Goal: Task Accomplishment & Management: Complete application form

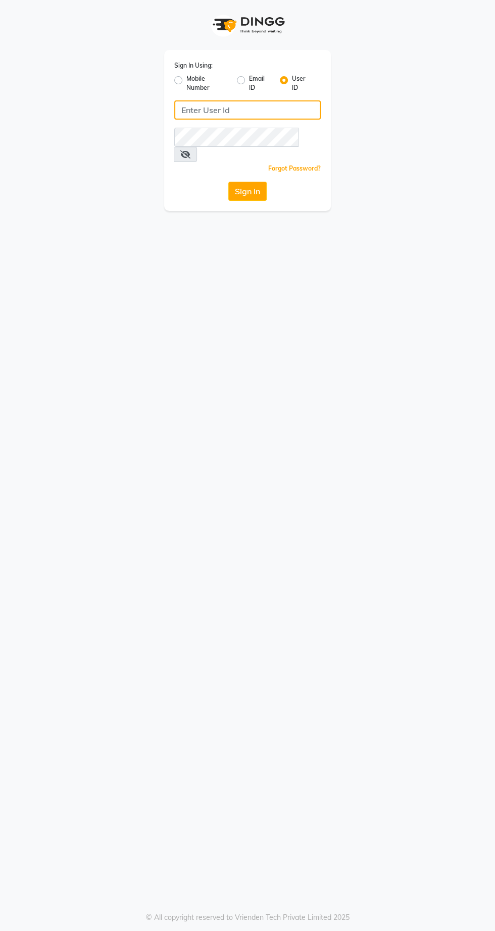
click at [203, 110] on input "Username" at bounding box center [247, 109] width 146 height 19
type input "[PERSON_NAME]"
click at [228, 182] on button "Sign In" at bounding box center [247, 191] width 38 height 19
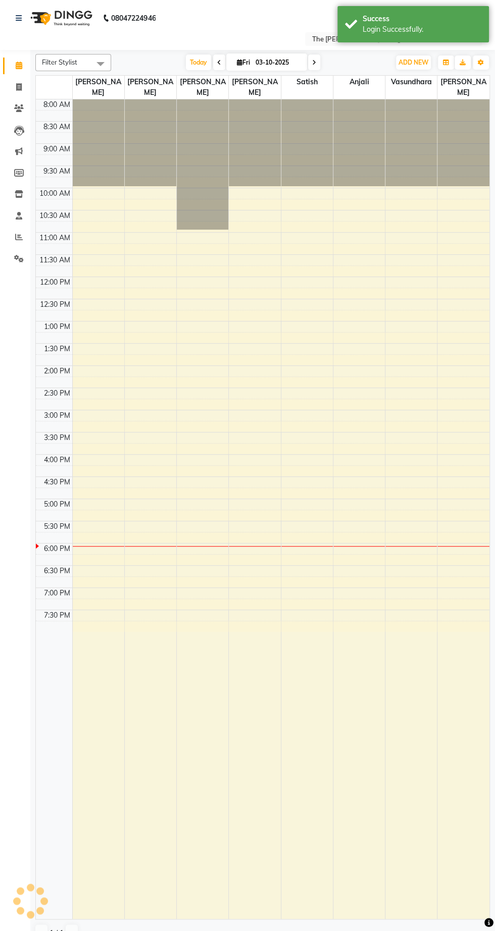
select select "en"
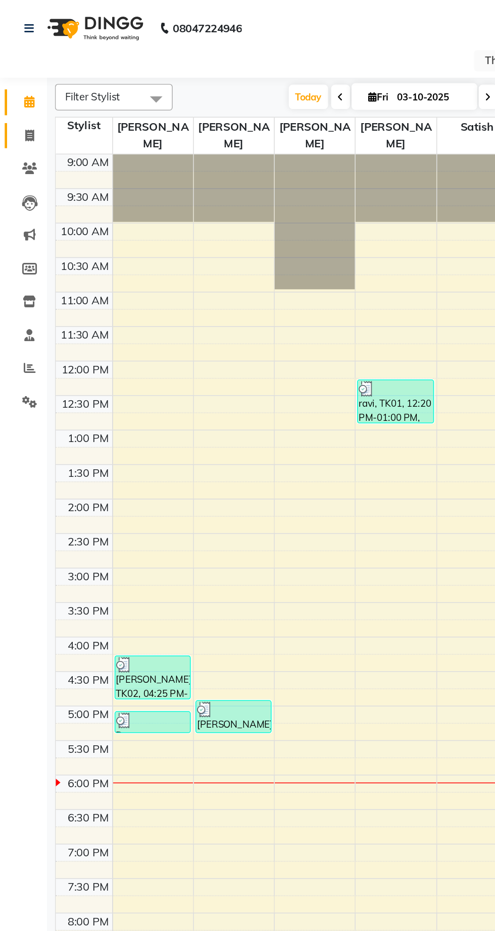
click at [19, 87] on icon at bounding box center [19, 87] width 6 height 8
select select "service"
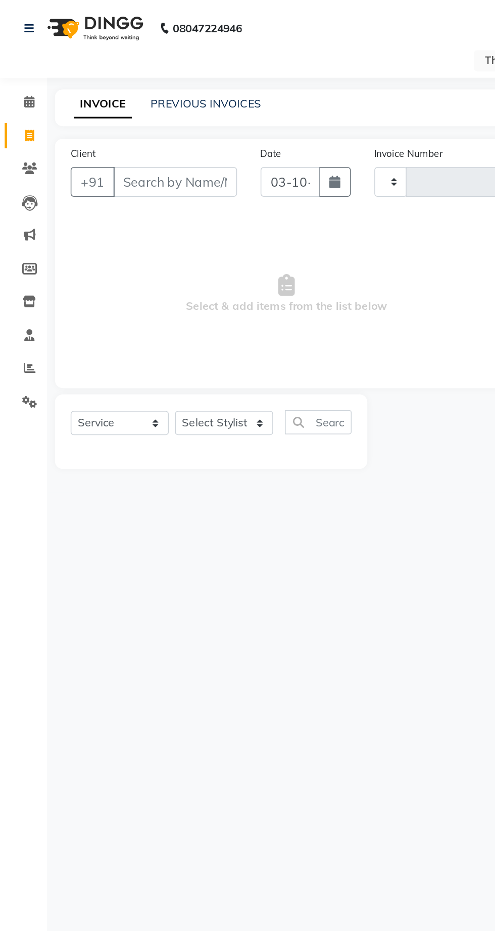
type input "2865"
click at [128, 71] on link "PREVIOUS INVOICES" at bounding box center [132, 66] width 71 height 9
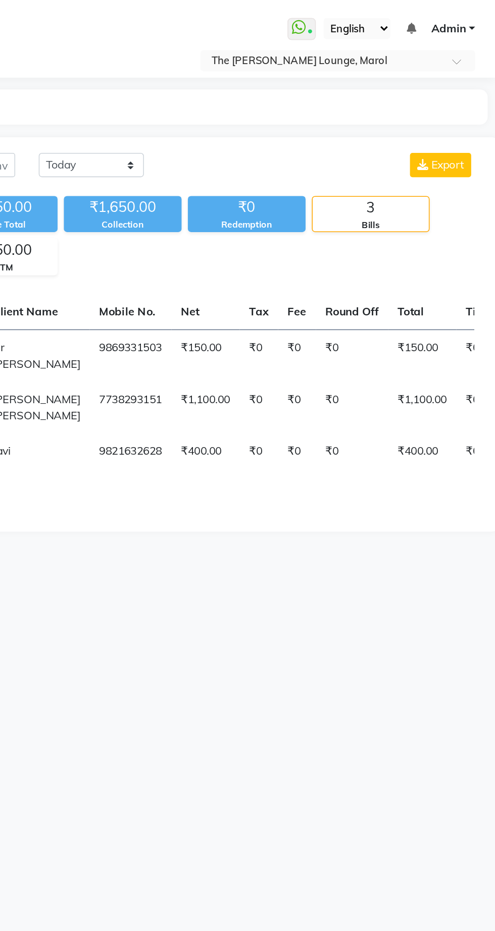
click at [375, 41] on input "text" at bounding box center [383, 40] width 146 height 10
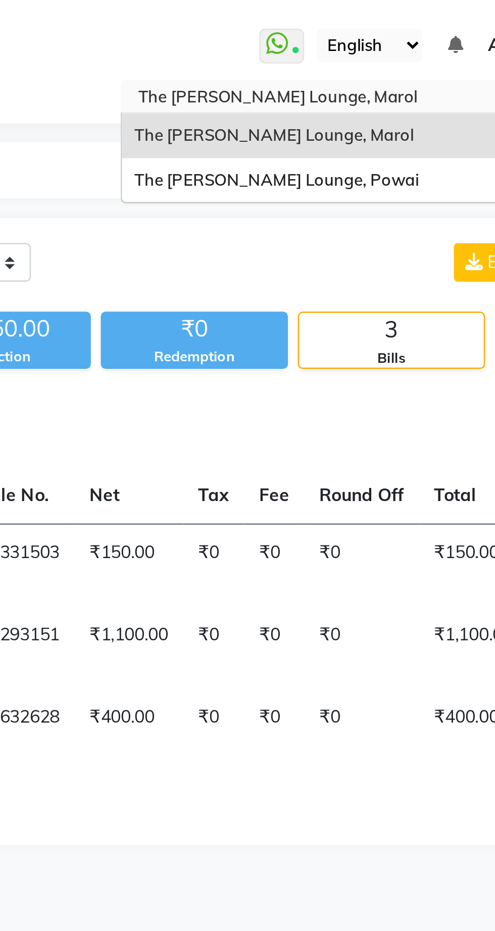
click at [370, 73] on span "The [PERSON_NAME] Lounge, Powai" at bounding box center [367, 73] width 115 height 8
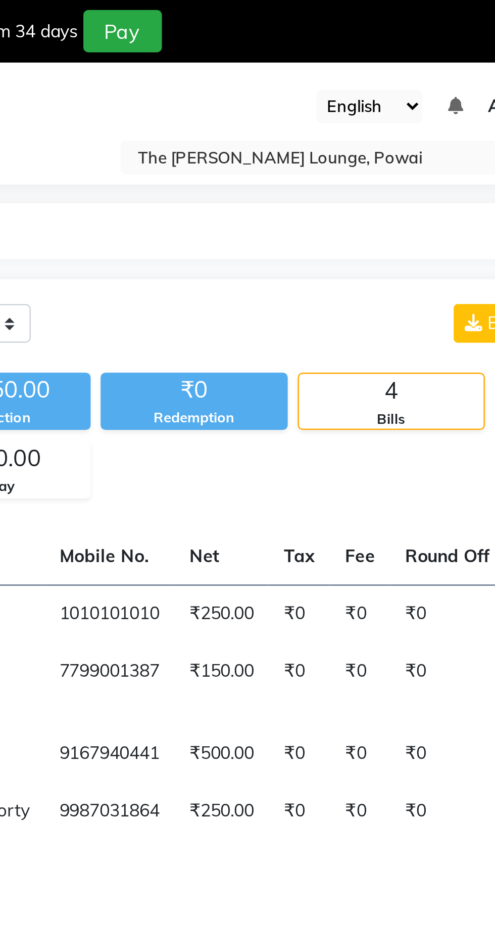
select select "en"
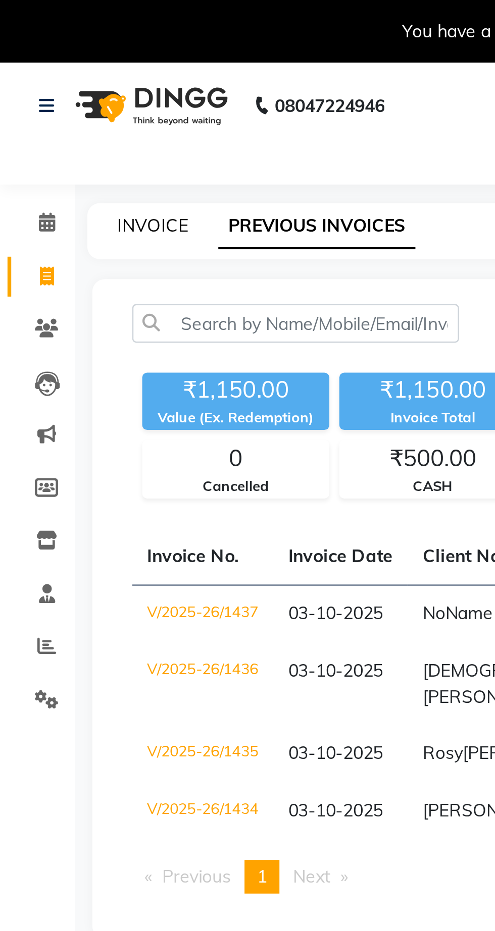
click at [55, 89] on link "INVOICE" at bounding box center [61, 91] width 29 height 9
select select "service"
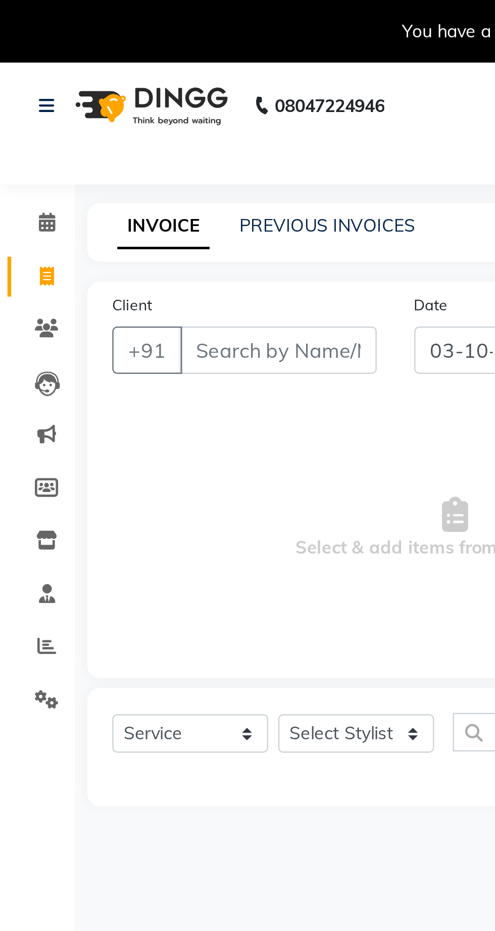
type input "1438"
select select "7307"
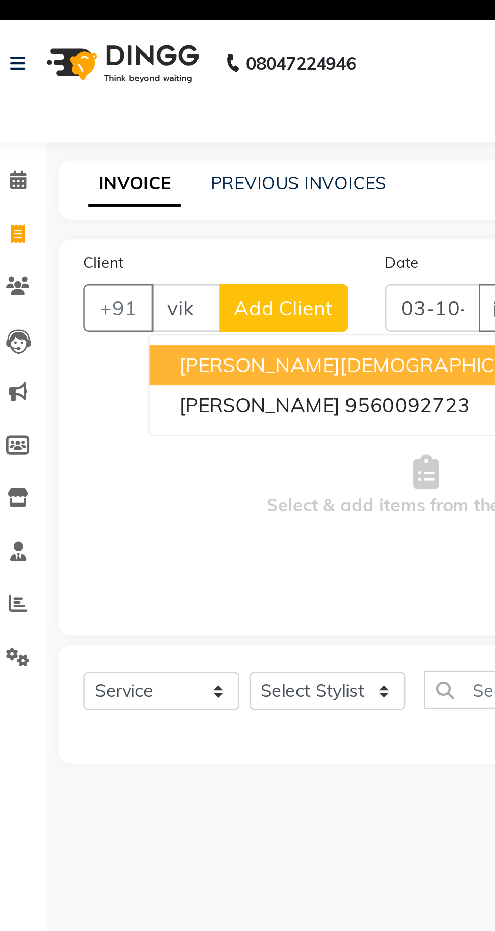
click at [81, 163] on button "[PERSON_NAME][DEMOGRAPHIC_DATA] 9833226739" at bounding box center [188, 165] width 233 height 16
type input "9833226739"
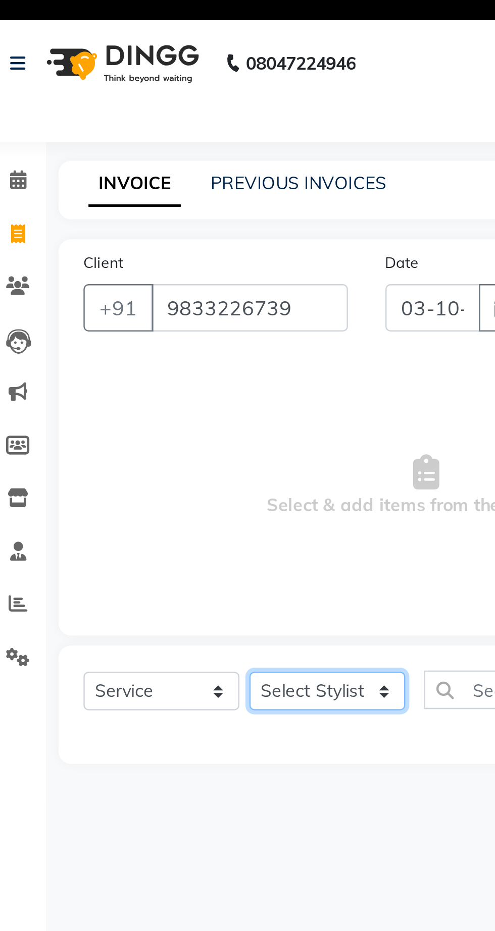
click at [146, 300] on select "Select Stylist Abhishek [PERSON_NAME] [PERSON_NAME] [PERSON_NAME] [PERSON_NAME]…" at bounding box center [144, 297] width 63 height 16
select select "62666"
click at [113, 289] on select "Select Stylist Abhishek [PERSON_NAME] [PERSON_NAME] [PERSON_NAME] [PERSON_NAME]…" at bounding box center [144, 297] width 63 height 16
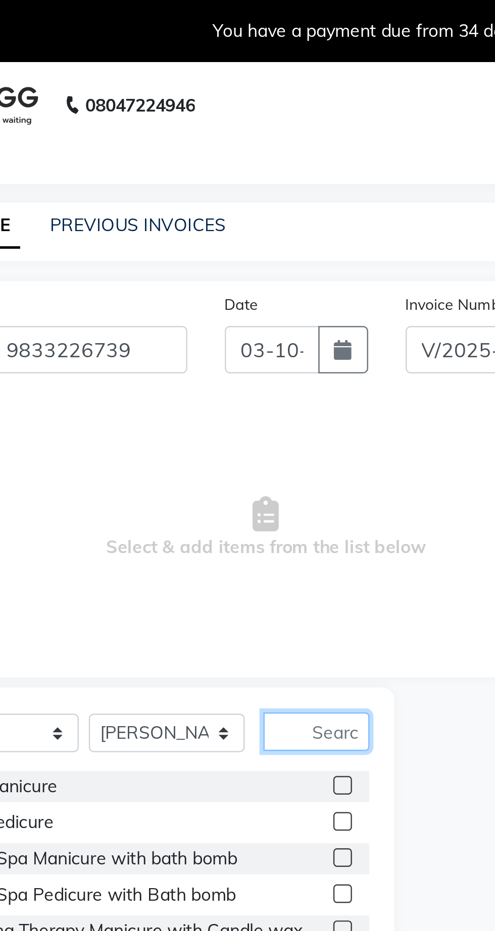
click at [214, 300] on input "text" at bounding box center [204, 297] width 43 height 16
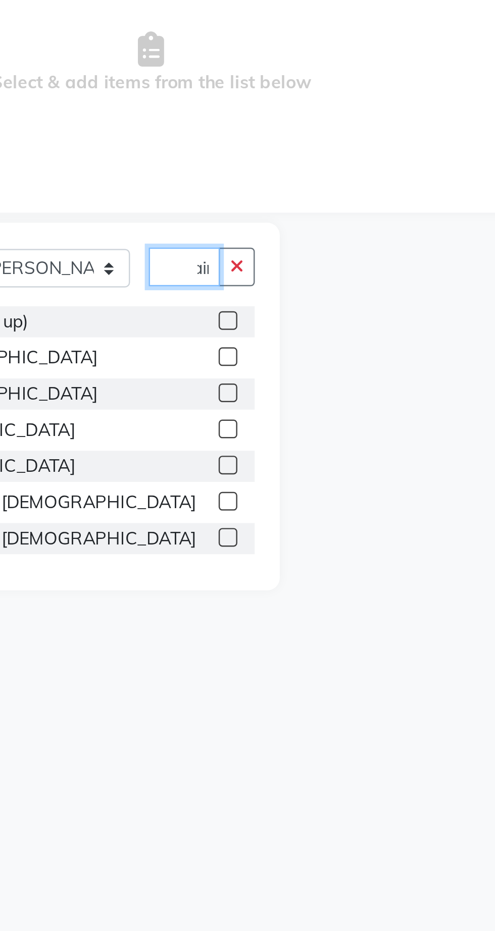
scroll to position [0, 10]
type input "Hair"
click at [214, 362] on label at bounding box center [216, 362] width 8 height 8
click at [214, 362] on input "checkbox" at bounding box center [215, 362] width 7 height 7
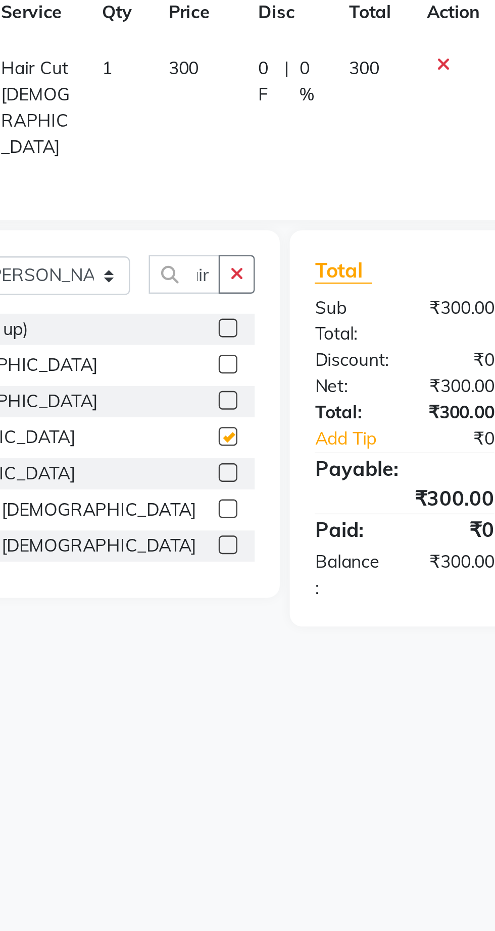
checkbox input "false"
click at [218, 296] on icon "button" at bounding box center [219, 299] width 6 height 7
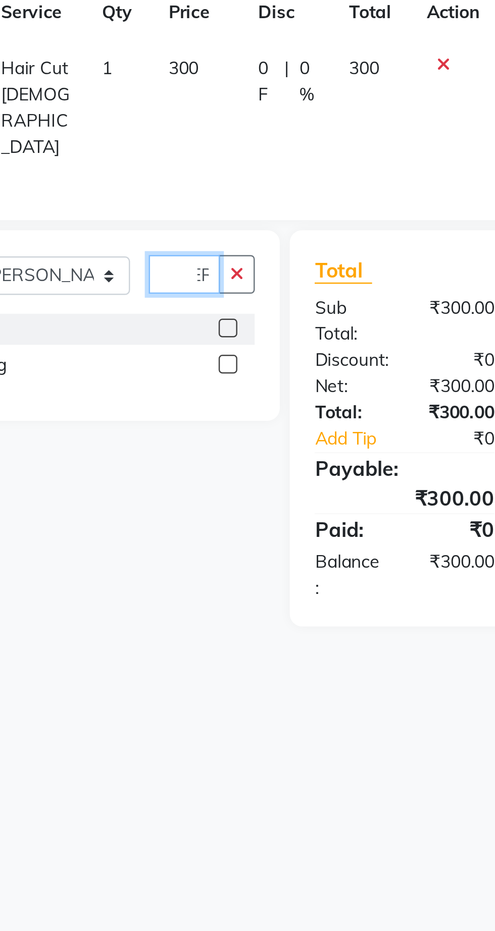
scroll to position [0, 14]
type input "[PERSON_NAME]"
click at [214, 332] on label at bounding box center [216, 336] width 8 height 8
click at [214, 333] on input "checkbox" at bounding box center [215, 336] width 7 height 7
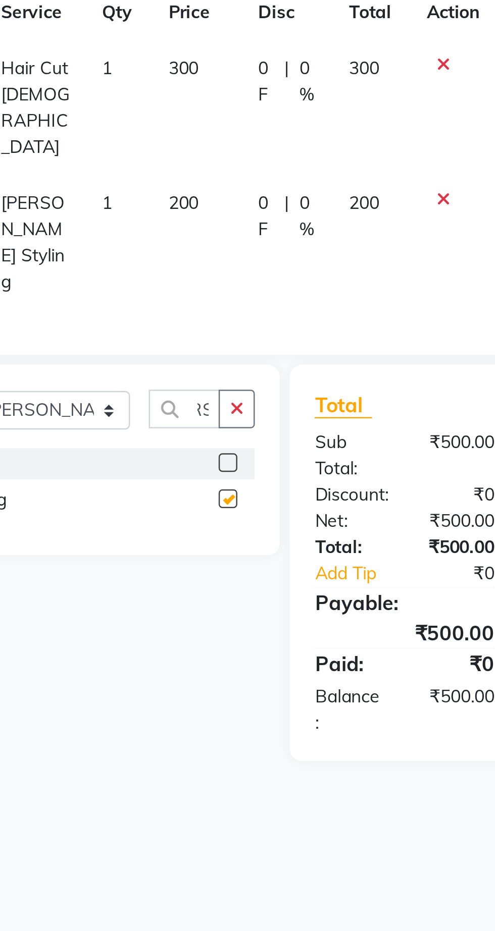
scroll to position [0, 0]
checkbox input "false"
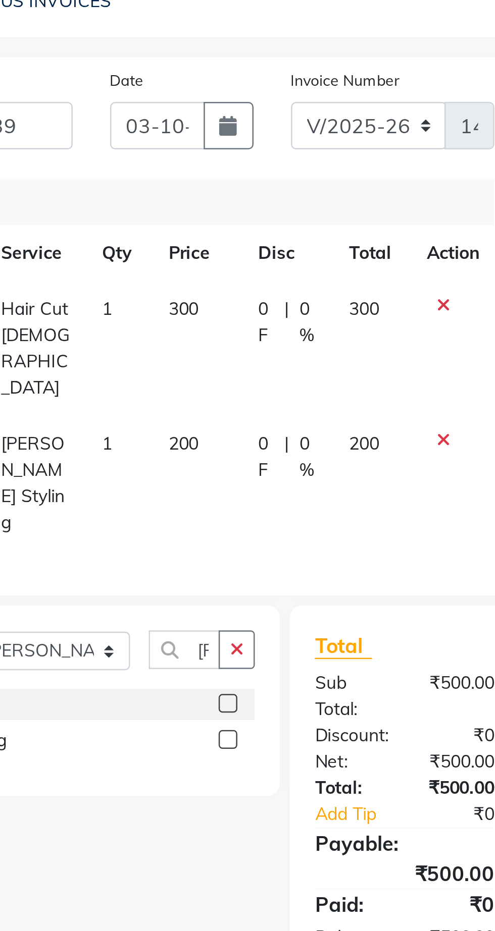
click at [191, 212] on span "300" at bounding box center [197, 216] width 12 height 9
select select "62666"
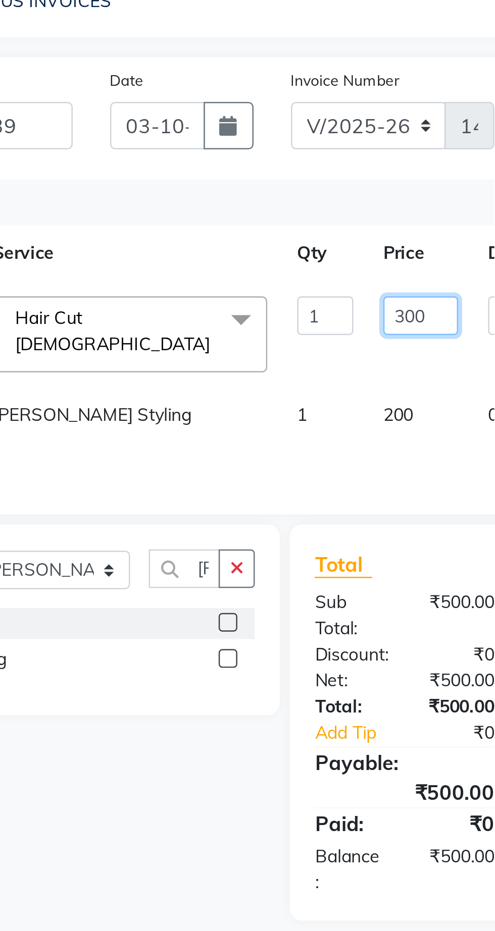
click at [278, 221] on input "300" at bounding box center [293, 219] width 30 height 16
type input "3"
type input "250"
click at [256, 254] on tr "[PERSON_NAME] Styling 1 200 0 F | 0 % 200" at bounding box center [257, 264] width 425 height 33
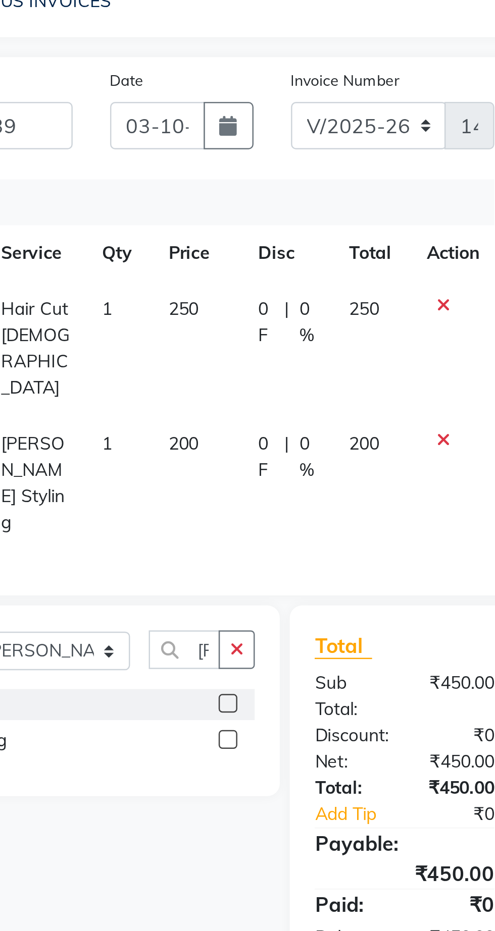
click at [191, 266] on span "200" at bounding box center [197, 270] width 12 height 9
select select "62666"
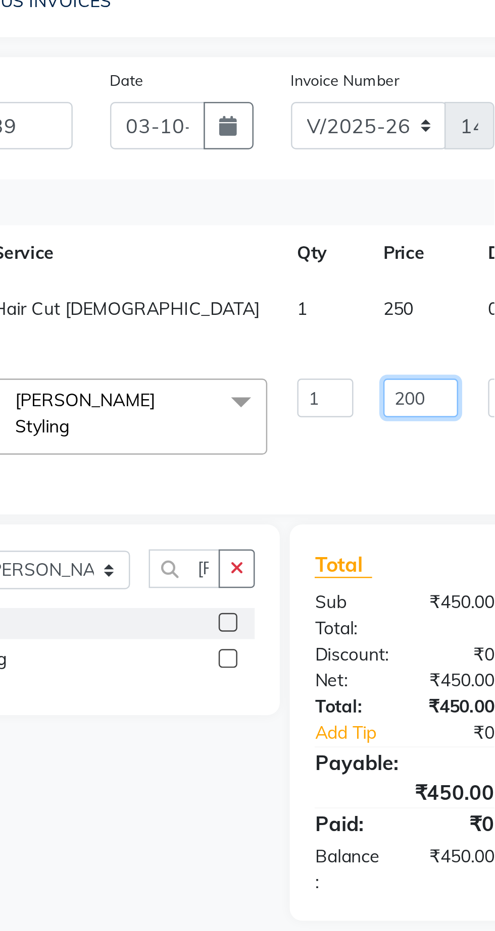
click at [278, 260] on input "200" at bounding box center [293, 252] width 30 height 16
type input "150"
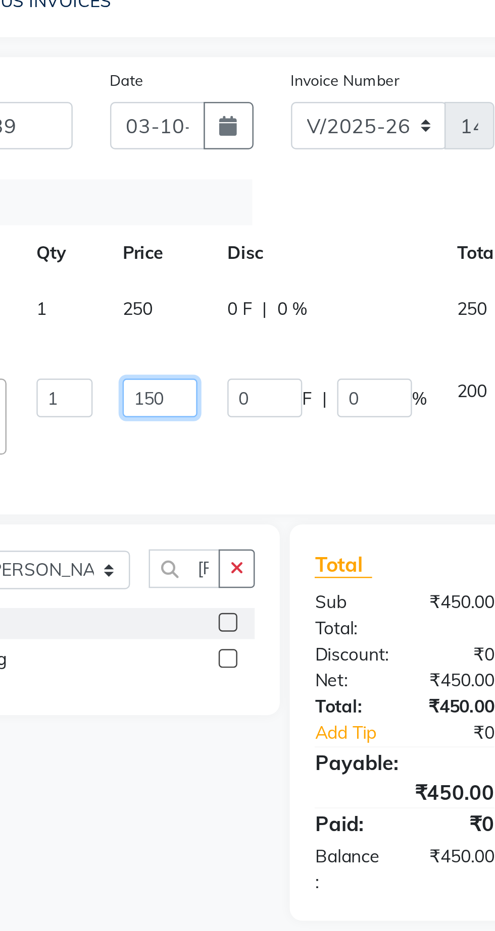
scroll to position [0, 108]
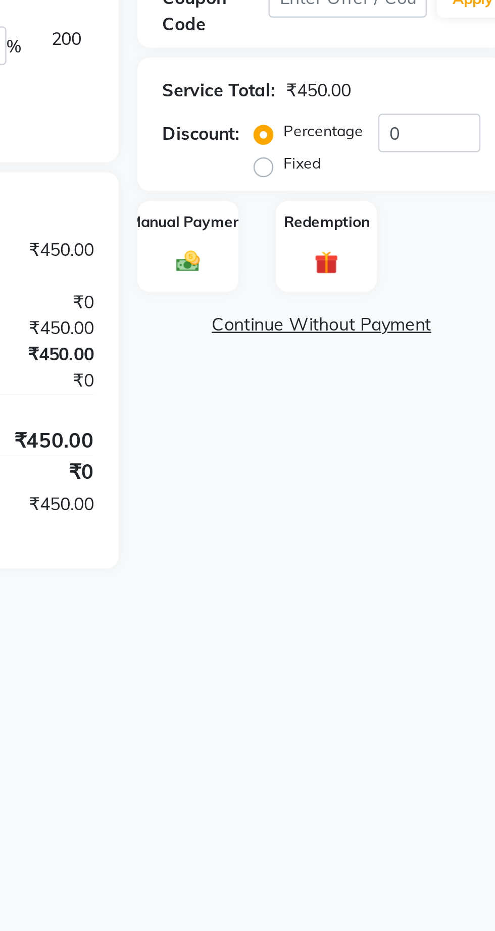
click at [348, 328] on div "Manual Payment" at bounding box center [361, 333] width 41 height 37
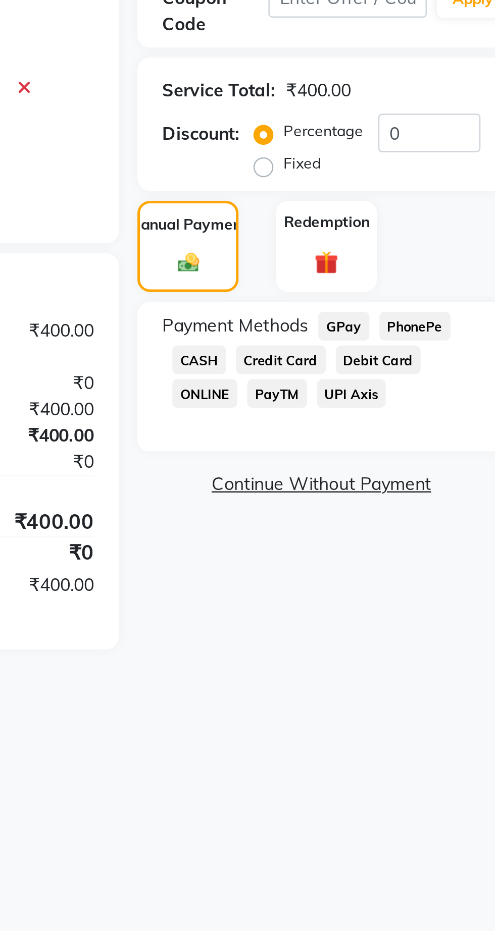
scroll to position [0, 7]
click at [421, 360] on span "GPay" at bounding box center [424, 366] width 21 height 12
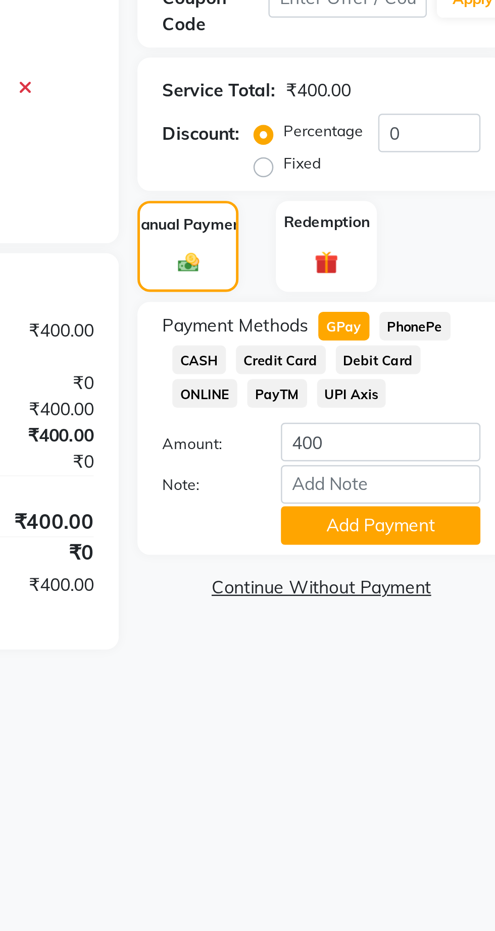
click at [422, 439] on button "Add Payment" at bounding box center [439, 447] width 81 height 16
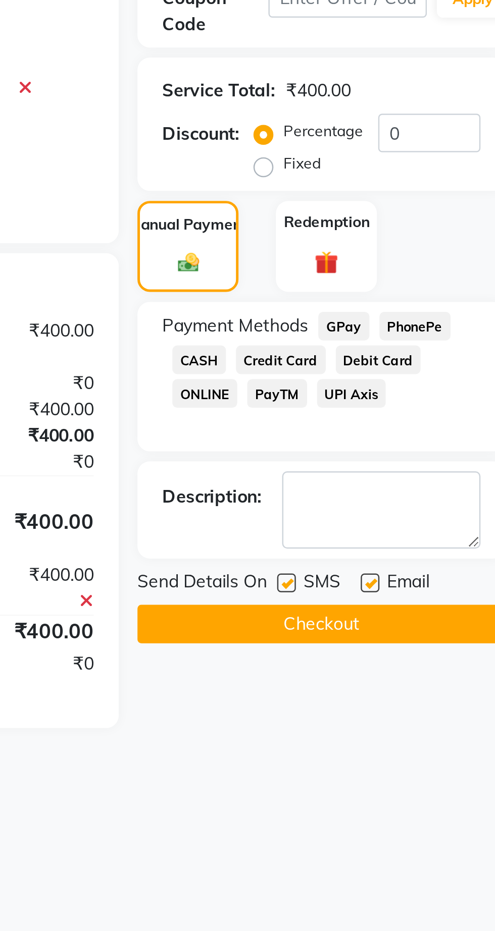
click at [375, 482] on button "Checkout" at bounding box center [415, 487] width 149 height 16
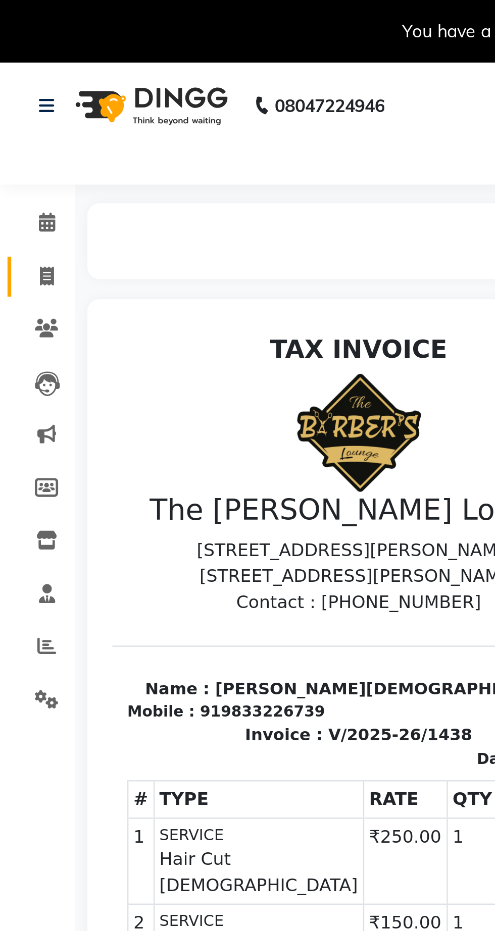
click at [21, 114] on icon at bounding box center [19, 112] width 6 height 8
select select "service"
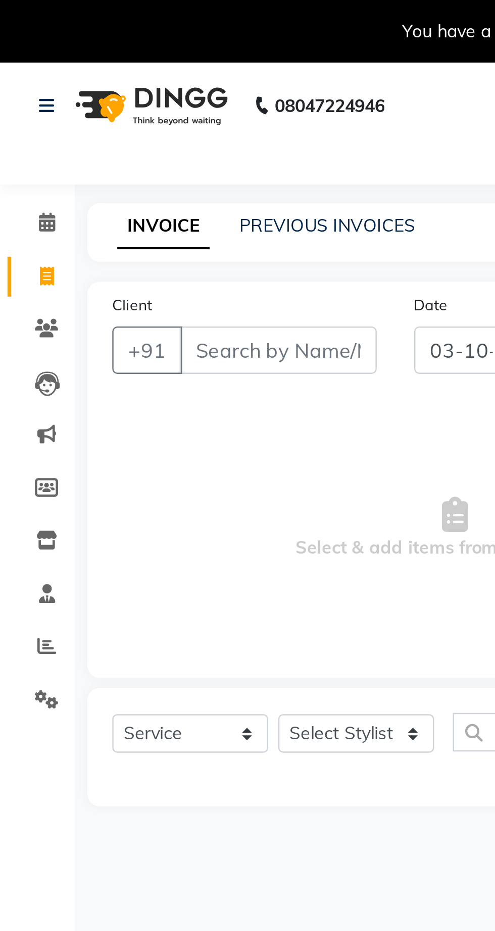
select select "7307"
type input "1439"
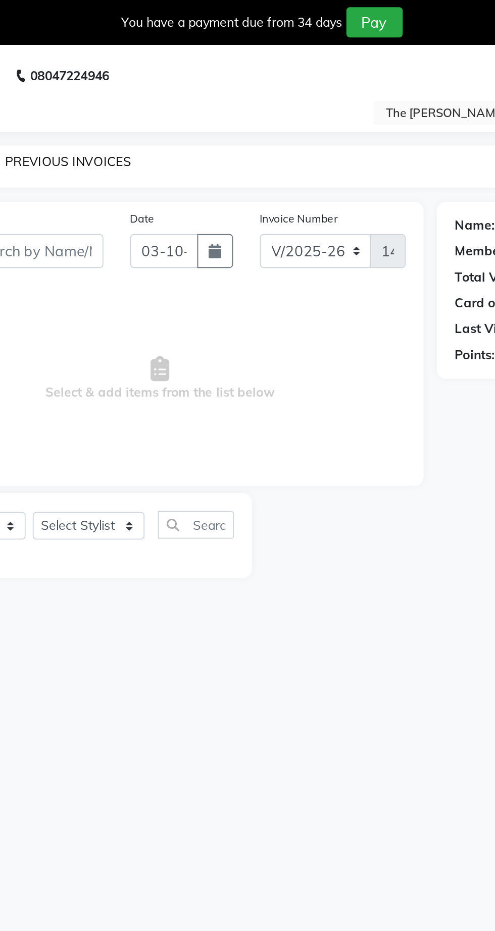
click at [148, 93] on link "PREVIOUS INVOICES" at bounding box center [132, 91] width 71 height 9
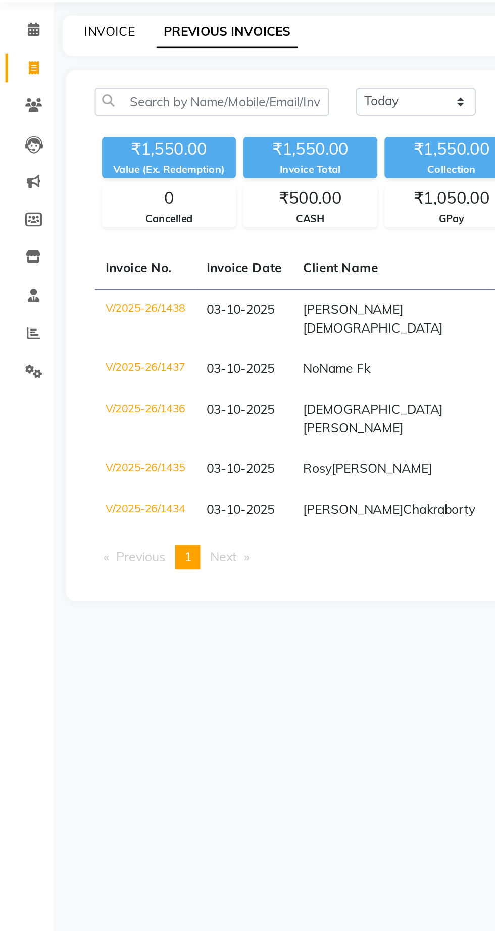
click at [64, 92] on link "INVOICE" at bounding box center [61, 91] width 29 height 9
select select "7307"
select select "service"
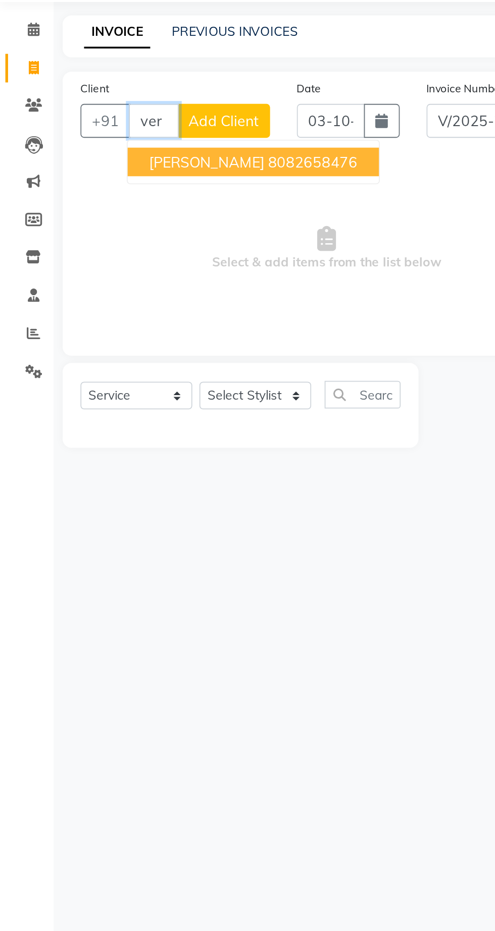
type input "ver"
click at [90, 144] on input "ver" at bounding box center [87, 141] width 28 height 19
type input "[DATE]"
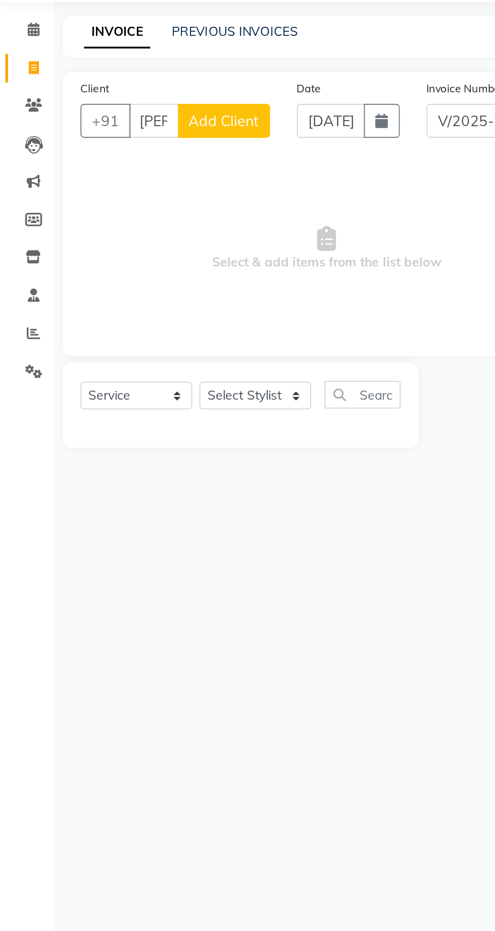
scroll to position [0, 0]
type input "v"
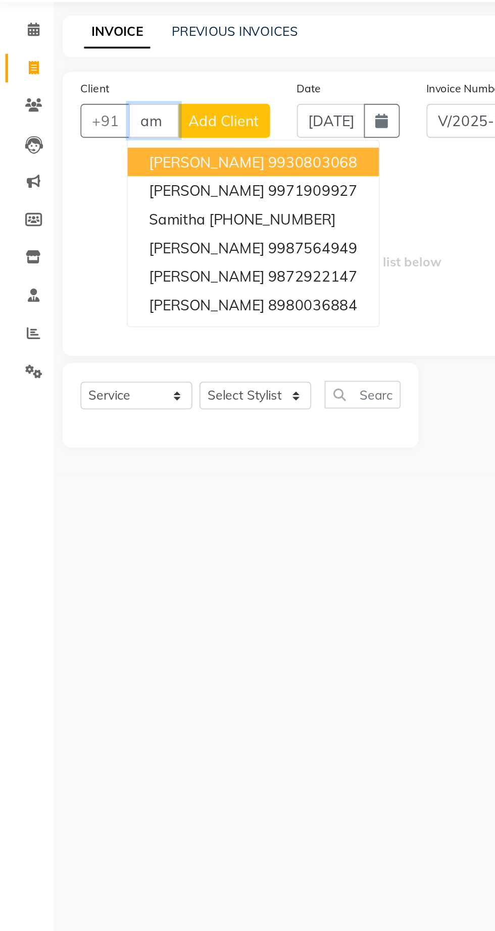
type input "a"
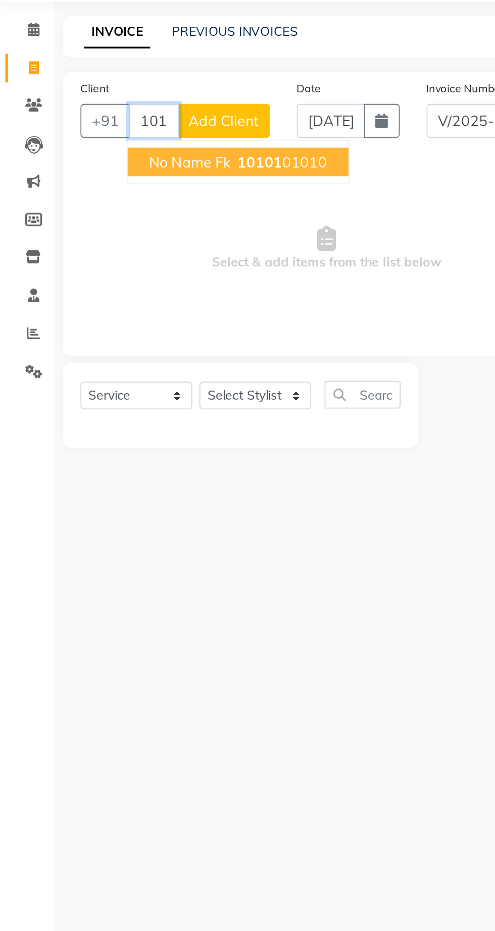
click at [121, 170] on button "No Name Fk 10101 01010" at bounding box center [134, 165] width 125 height 16
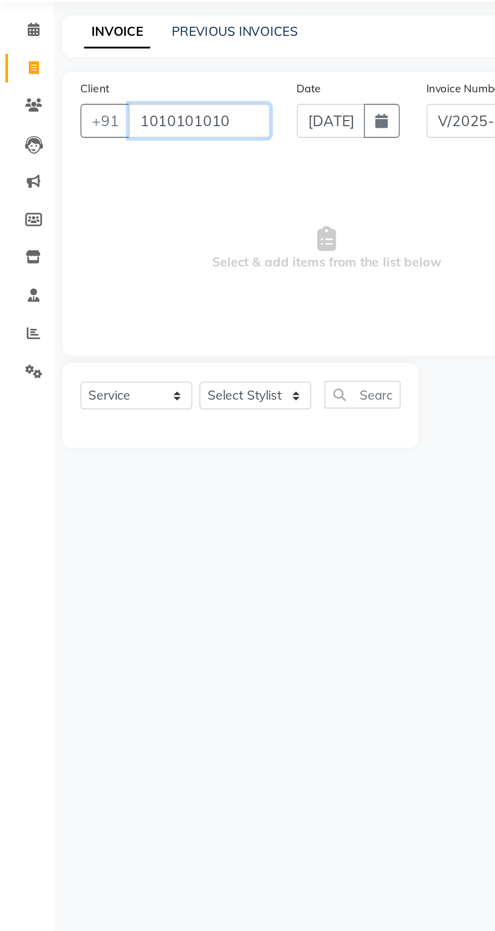
type input "1010101010"
click at [131, 314] on div at bounding box center [135, 314] width 181 height 4
click at [154, 293] on select "Select Stylist Abhishek [PERSON_NAME] [PERSON_NAME] [PERSON_NAME] [PERSON_NAME]…" at bounding box center [144, 297] width 63 height 16
select select "62666"
click at [113, 289] on select "Select Stylist Abhishek [PERSON_NAME] [PERSON_NAME] [PERSON_NAME] [PERSON_NAME]…" at bounding box center [144, 297] width 63 height 16
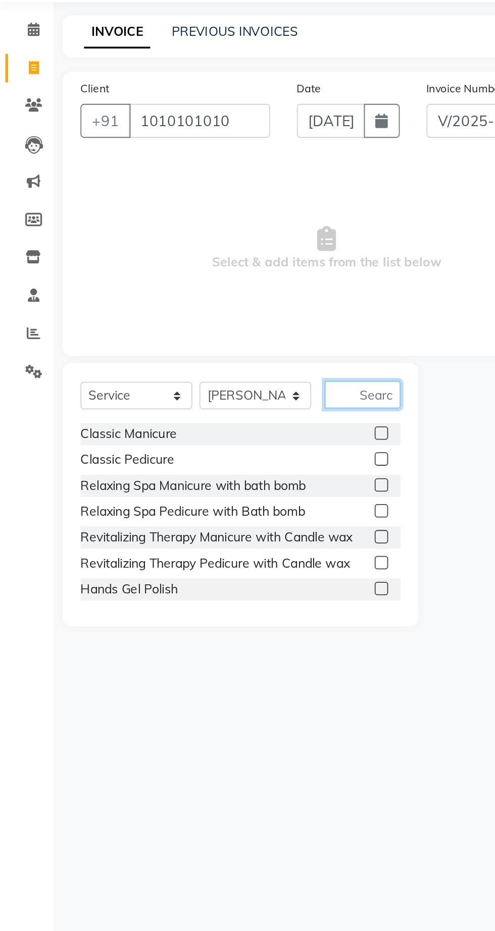
click at [194, 302] on input "text" at bounding box center [204, 297] width 43 height 16
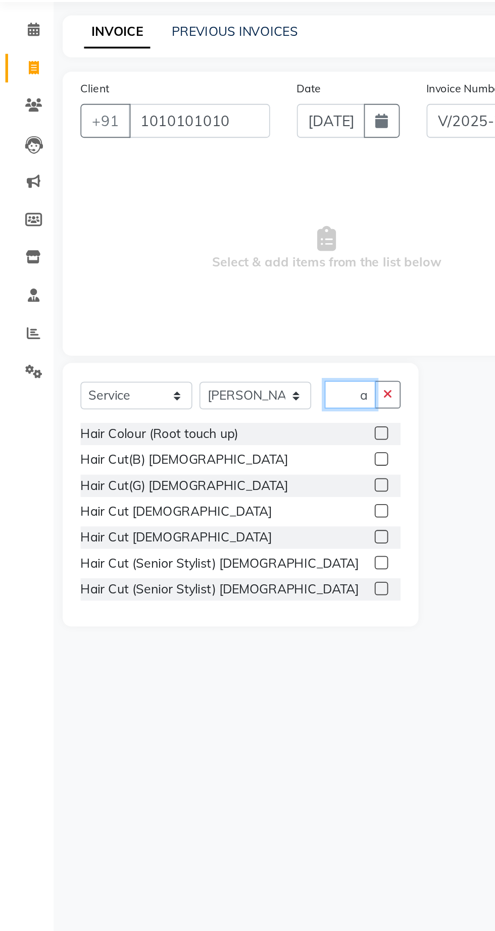
scroll to position [0, 8]
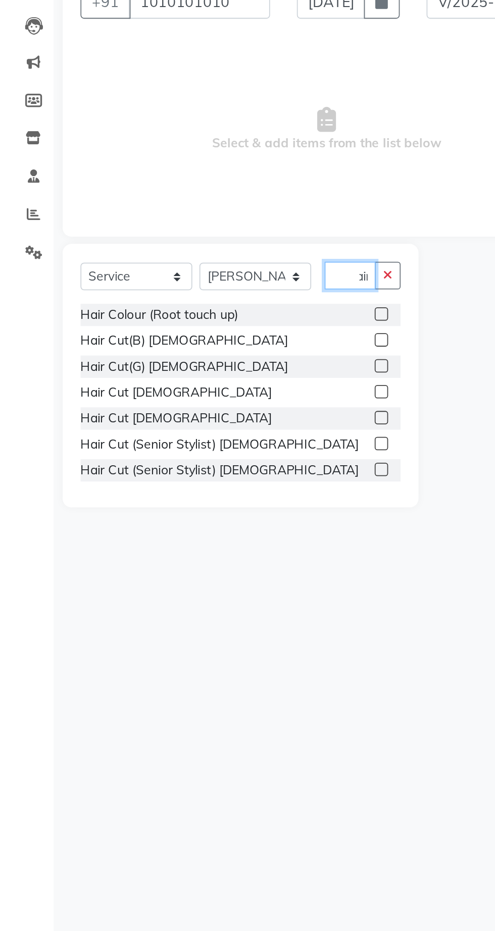
type input "Hair"
click at [213, 363] on label at bounding box center [216, 362] width 8 height 8
click at [213, 363] on input "checkbox" at bounding box center [215, 362] width 7 height 7
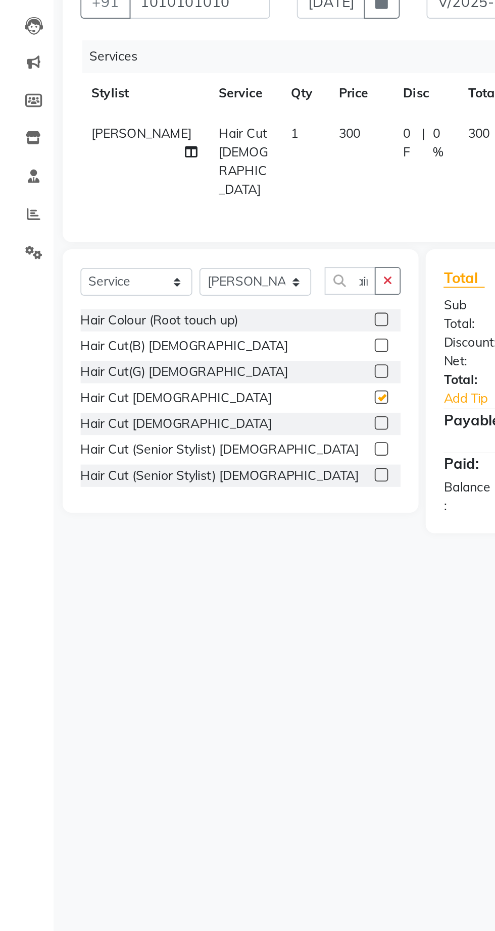
scroll to position [0, 0]
checkbox input "false"
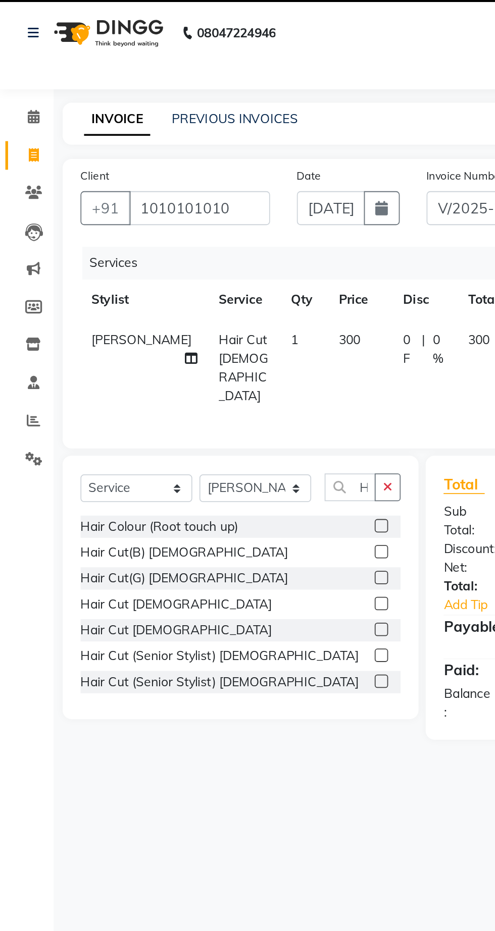
click at [191, 214] on span "300" at bounding box center [197, 216] width 12 height 9
select select "62666"
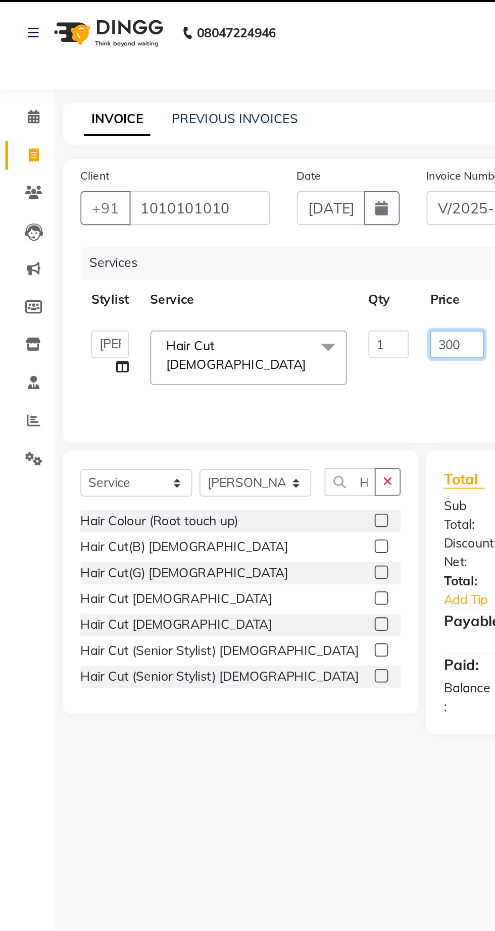
click at [250, 222] on input "300" at bounding box center [258, 219] width 30 height 16
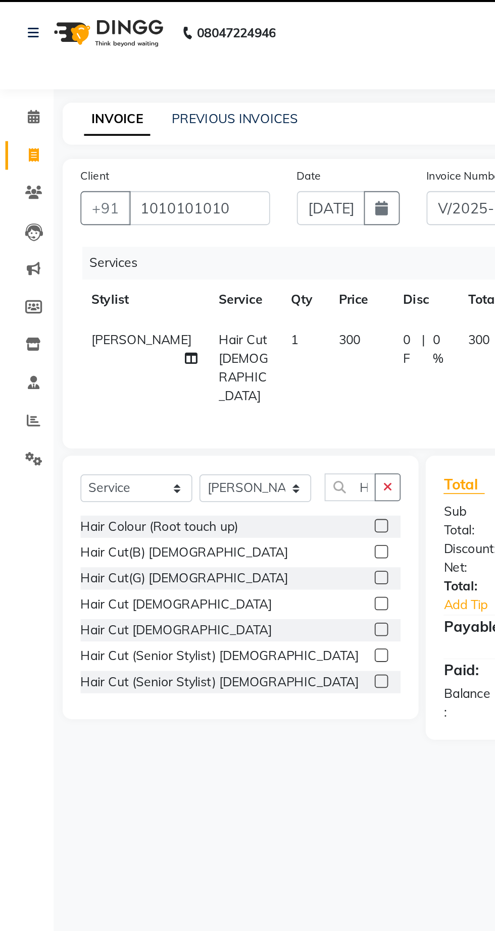
click at [191, 217] on span "300" at bounding box center [197, 216] width 12 height 9
select select "62666"
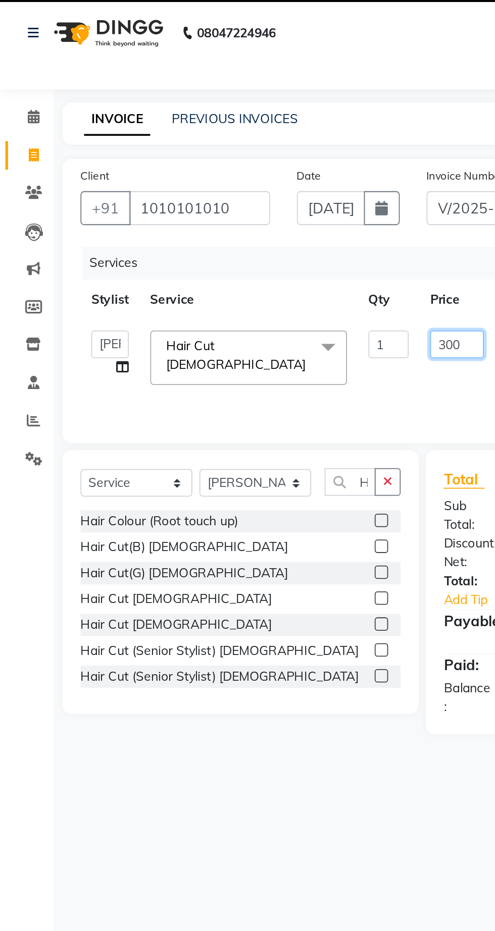
click at [259, 219] on input "300" at bounding box center [258, 219] width 30 height 16
type input "3"
type input "250"
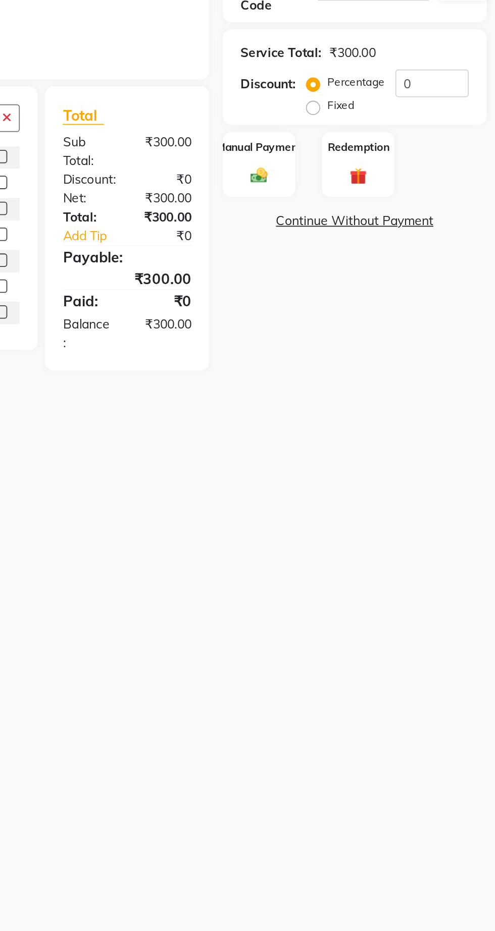
click at [377, 309] on label "Manual Payment" at bounding box center [361, 312] width 48 height 9
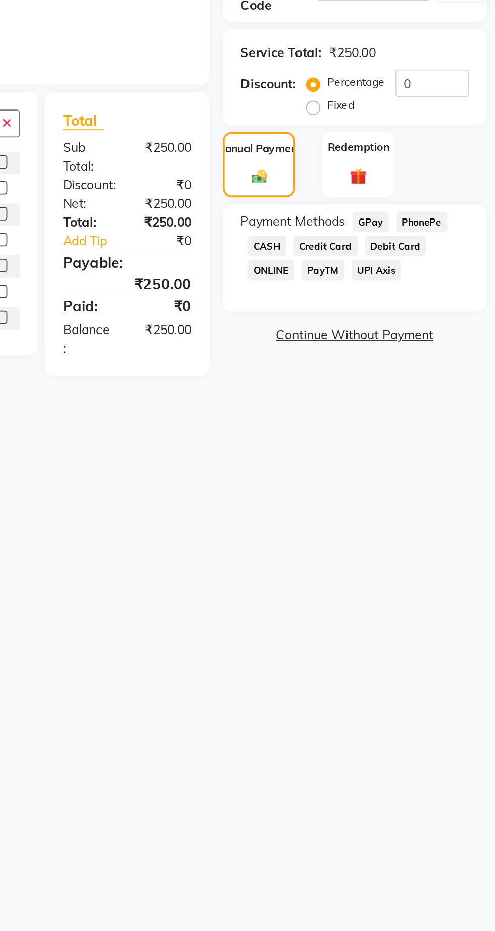
click at [408, 354] on span "Payment Methods" at bounding box center [380, 355] width 59 height 11
click at [423, 357] on span "GPay" at bounding box center [424, 355] width 21 height 12
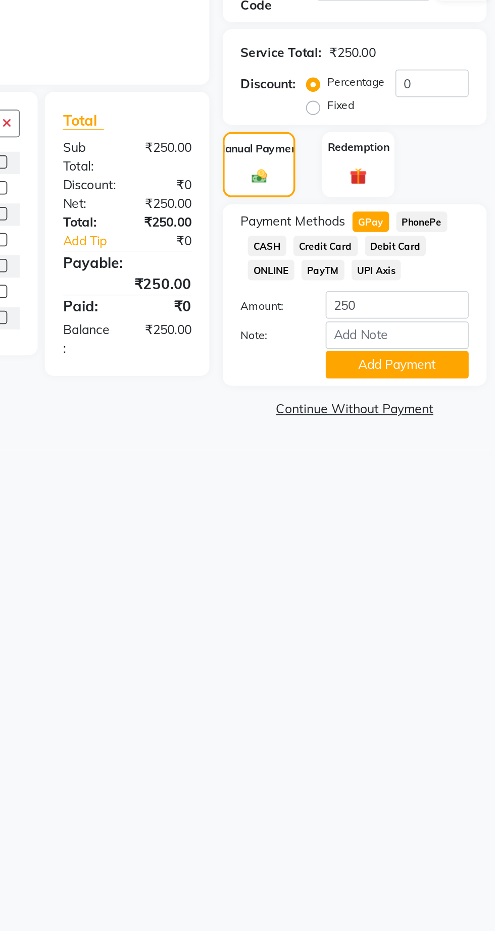
click at [441, 440] on button "Add Payment" at bounding box center [439, 436] width 81 height 16
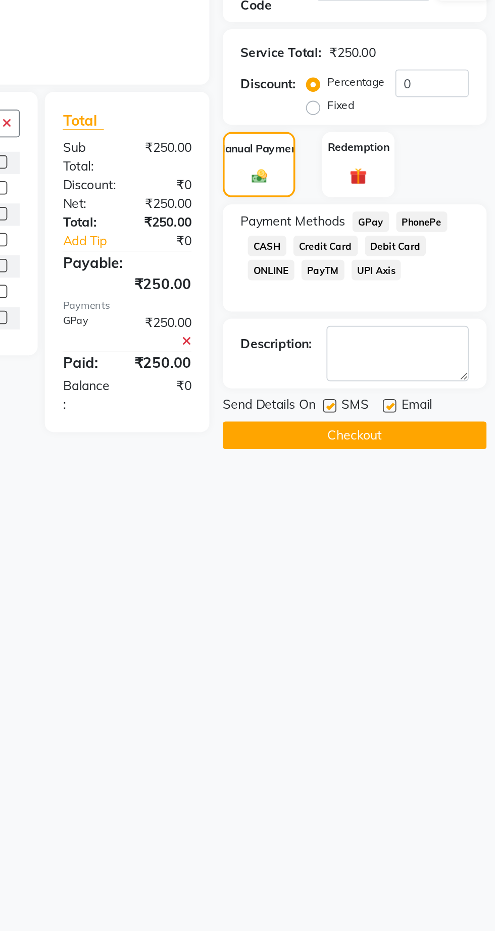
click at [417, 476] on button "Checkout" at bounding box center [415, 476] width 149 height 16
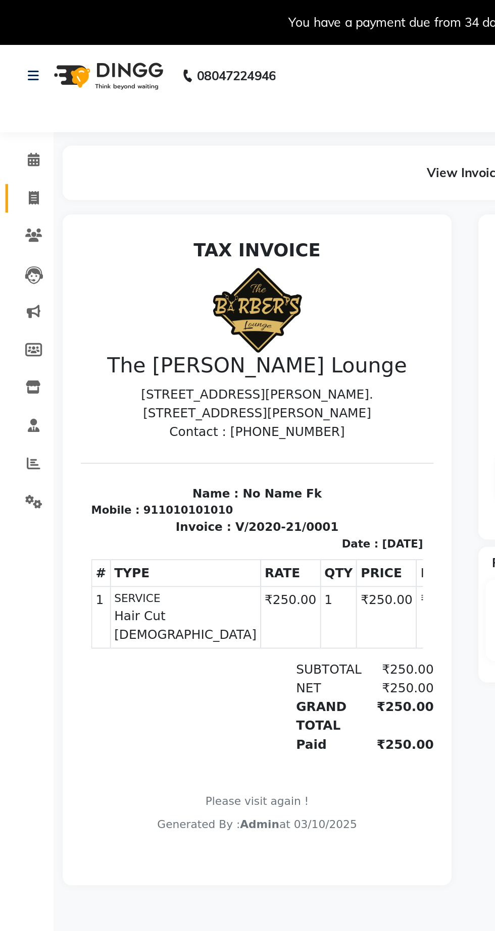
click at [17, 115] on icon at bounding box center [19, 112] width 6 height 8
select select "service"
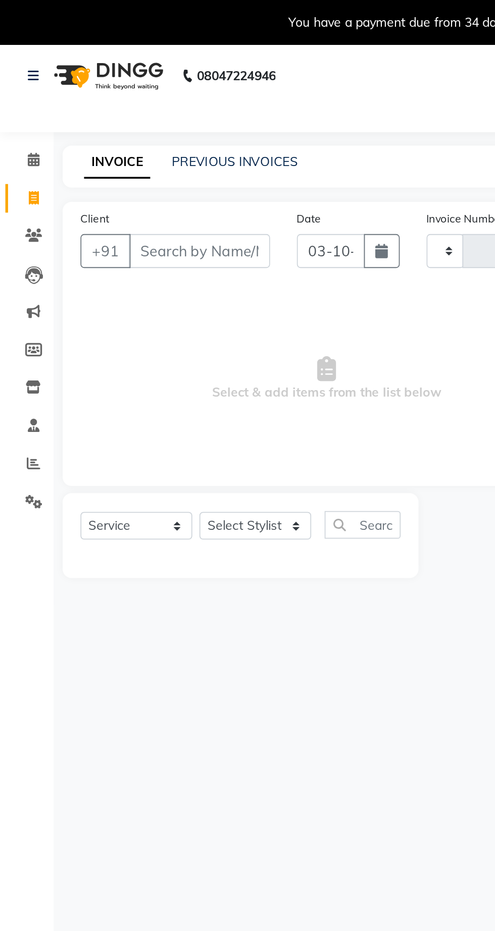
click at [148, 416] on div "08047224946 Select Location × The [PERSON_NAME] Lounge, Powai English ENGLISH E…" at bounding box center [247, 490] width 495 height 931
type input "1439"
select select "7307"
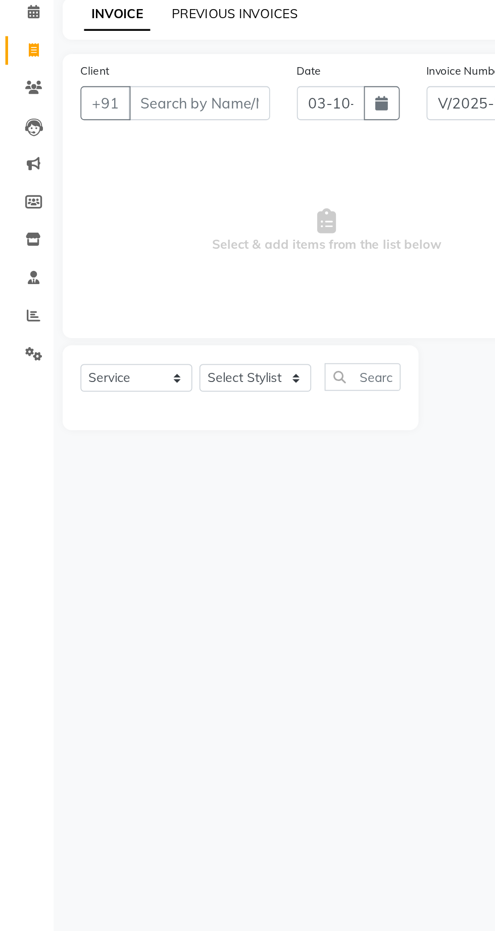
click at [149, 93] on link "PREVIOUS INVOICES" at bounding box center [132, 91] width 71 height 9
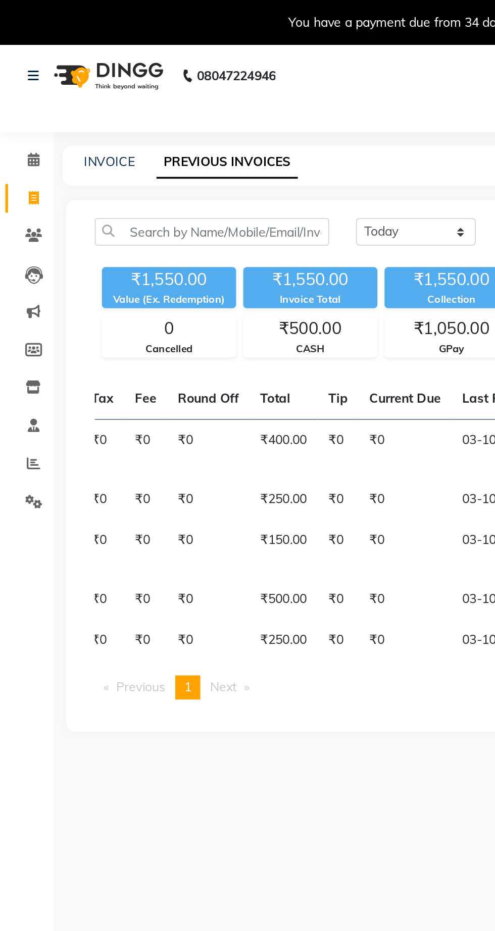
scroll to position [0, 376]
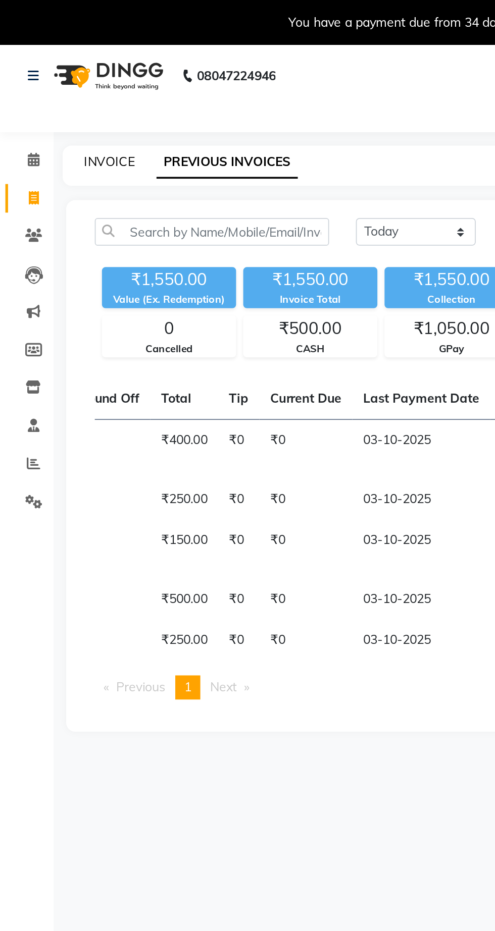
click at [62, 95] on link "INVOICE" at bounding box center [61, 91] width 29 height 9
select select "service"
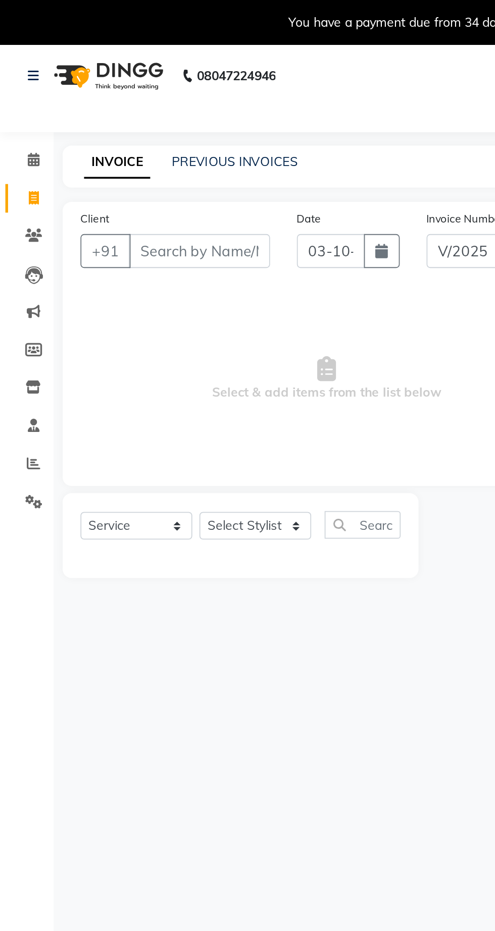
select select "7307"
type input "1439"
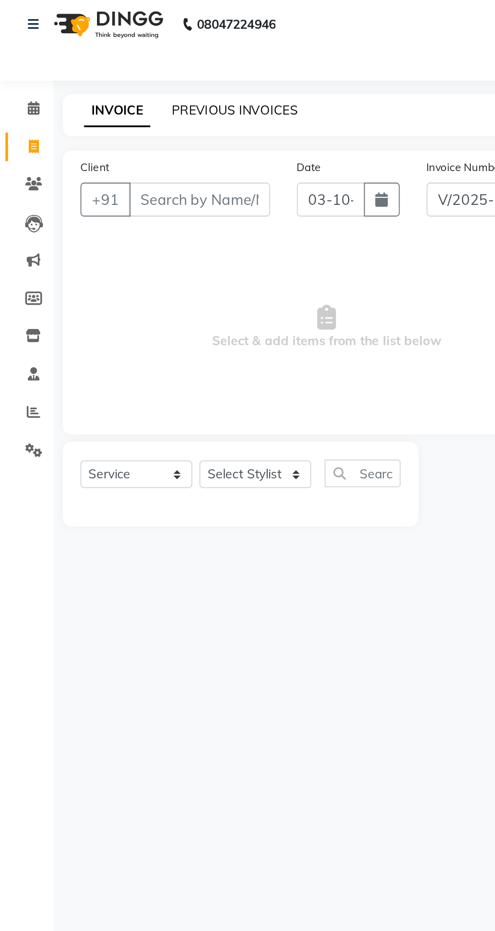
click at [141, 93] on link "PREVIOUS INVOICES" at bounding box center [132, 91] width 71 height 9
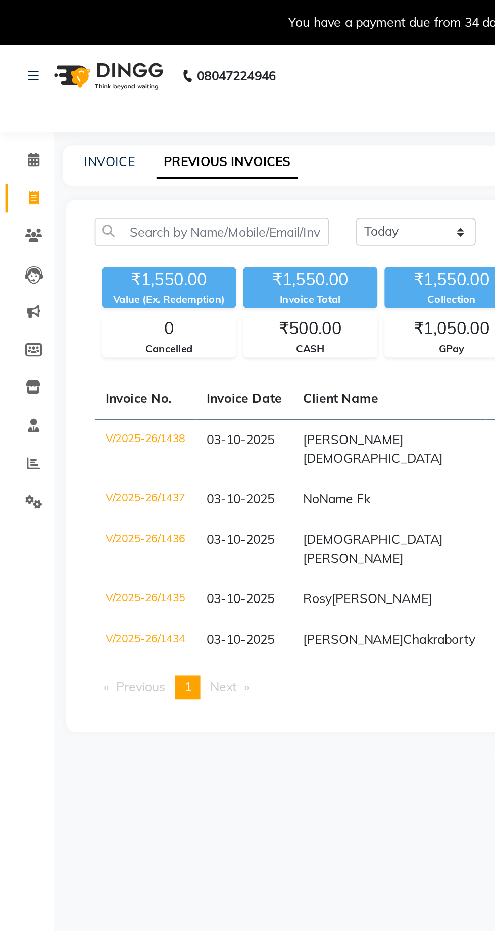
click at [62, 105] on main "INVOICE PREVIOUS INVOICES [DATE] [DATE] Custom Range Export ₹1,550.00 Value (Ex…" at bounding box center [262, 255] width 464 height 346
click at [49, 105] on main "INVOICE PREVIOUS INVOICES [DATE] [DATE] Custom Range Export ₹1,550.00 Value (Ex…" at bounding box center [262, 255] width 464 height 346
click at [65, 95] on link "INVOICE" at bounding box center [61, 91] width 29 height 9
select select "service"
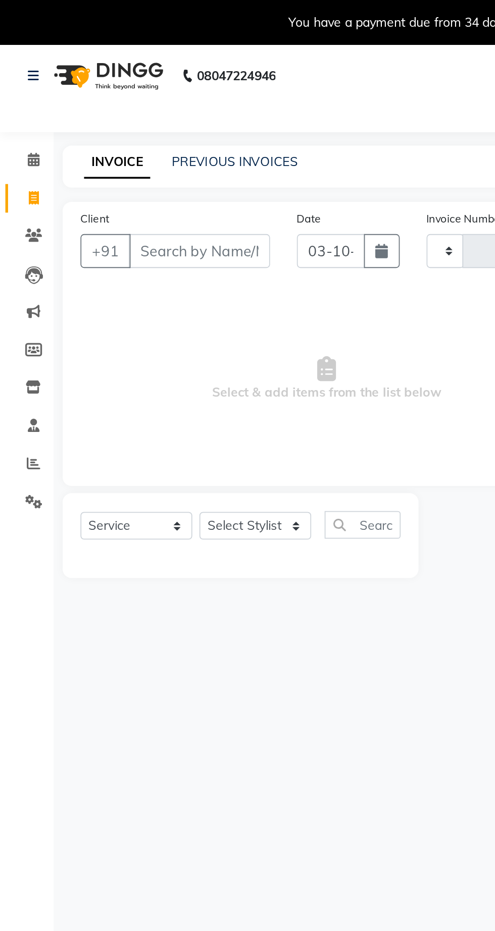
click at [52, 100] on link "INVOICE" at bounding box center [65, 92] width 37 height 18
select select "7307"
type input "1439"
click at [116, 143] on input "Client" at bounding box center [113, 141] width 80 height 19
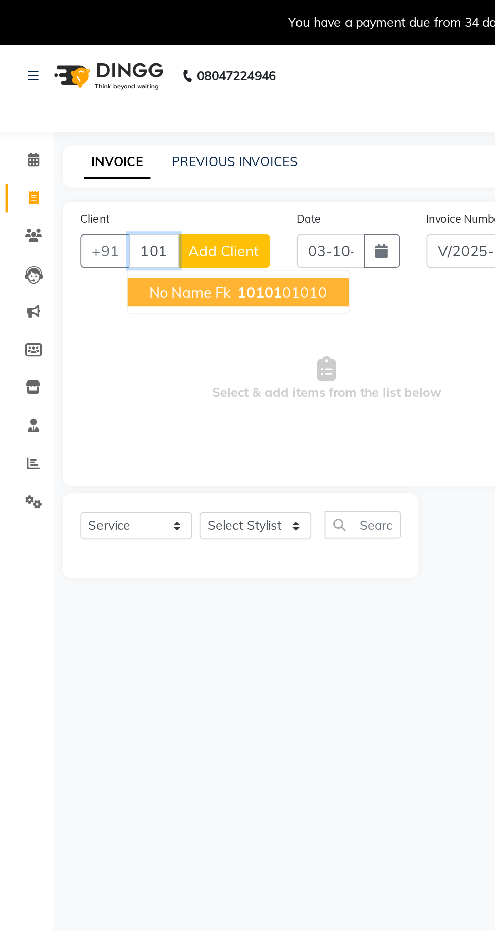
click at [176, 171] on button "No Name Fk 10101 01010" at bounding box center [134, 165] width 125 height 16
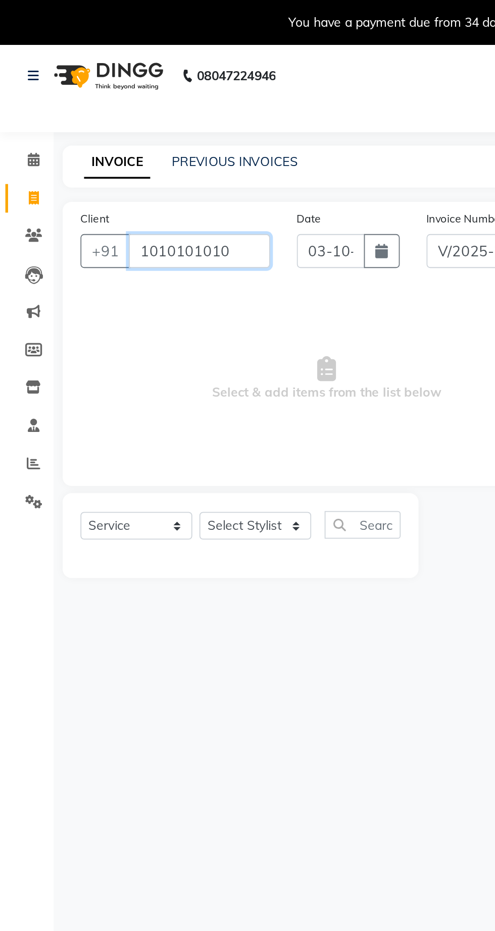
type input "1010101010"
click at [152, 299] on select "Select Stylist Abhishek [PERSON_NAME] [PERSON_NAME] [PERSON_NAME] [PERSON_NAME]…" at bounding box center [144, 297] width 63 height 16
select select "62666"
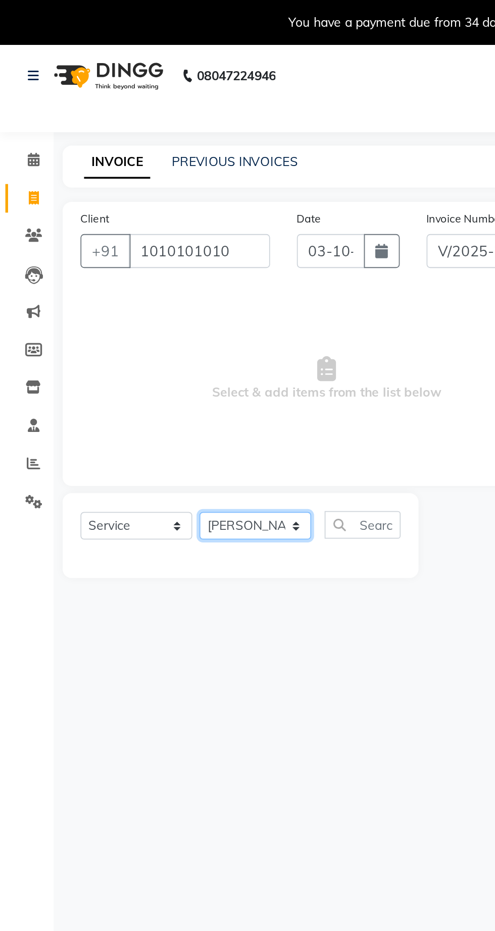
click at [113, 289] on select "Select Stylist Abhishek [PERSON_NAME] [PERSON_NAME] [PERSON_NAME] [PERSON_NAME]…" at bounding box center [144, 297] width 63 height 16
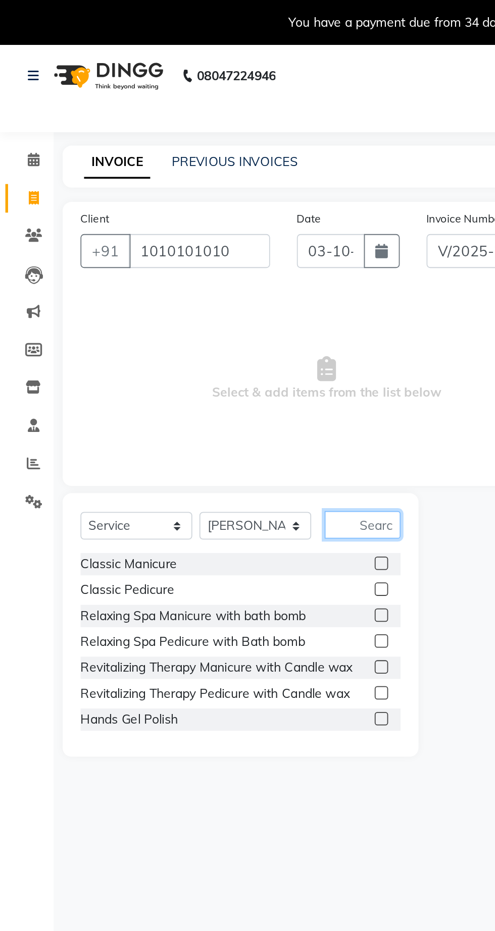
click at [206, 300] on input "text" at bounding box center [204, 297] width 43 height 16
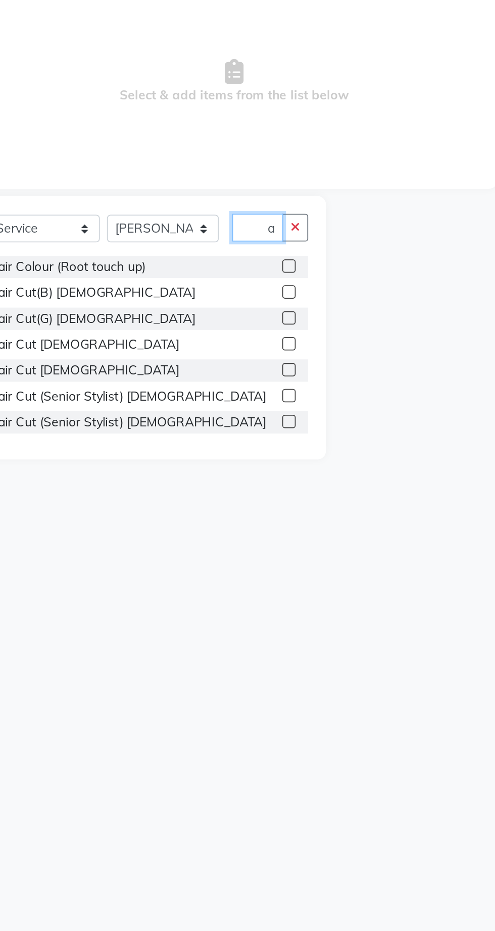
scroll to position [0, 8]
type input "Hair"
click at [214, 362] on label at bounding box center [216, 362] width 8 height 8
click at [214, 362] on input "checkbox" at bounding box center [215, 362] width 7 height 7
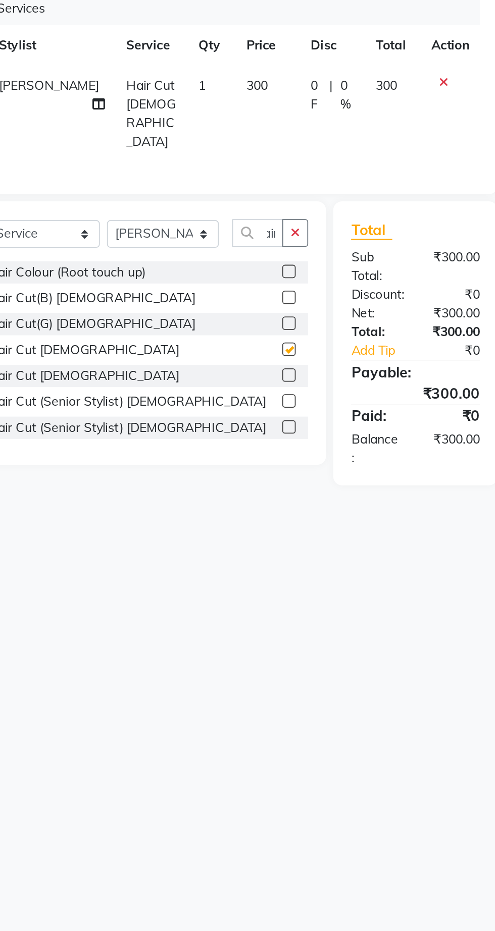
scroll to position [0, 0]
checkbox input "false"
click at [193, 213] on td "300" at bounding box center [203, 232] width 36 height 55
select select "62666"
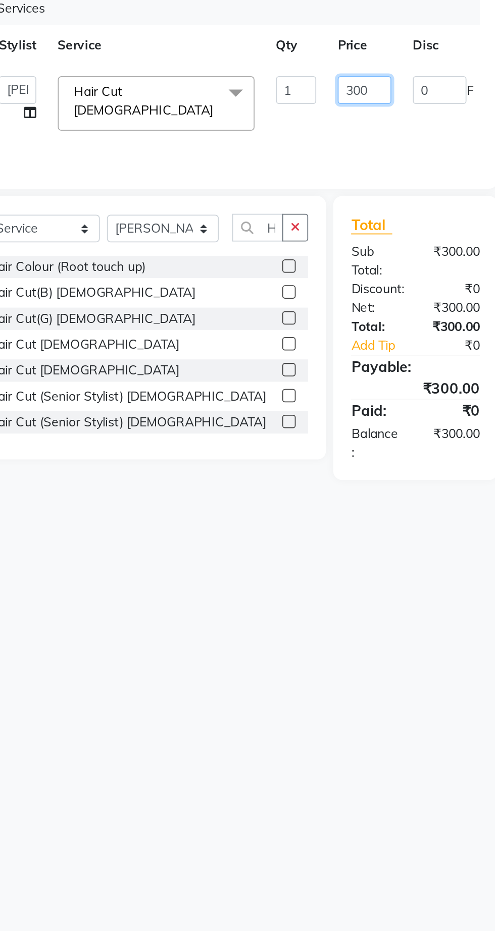
click at [252, 220] on input "300" at bounding box center [258, 219] width 30 height 16
type input "250"
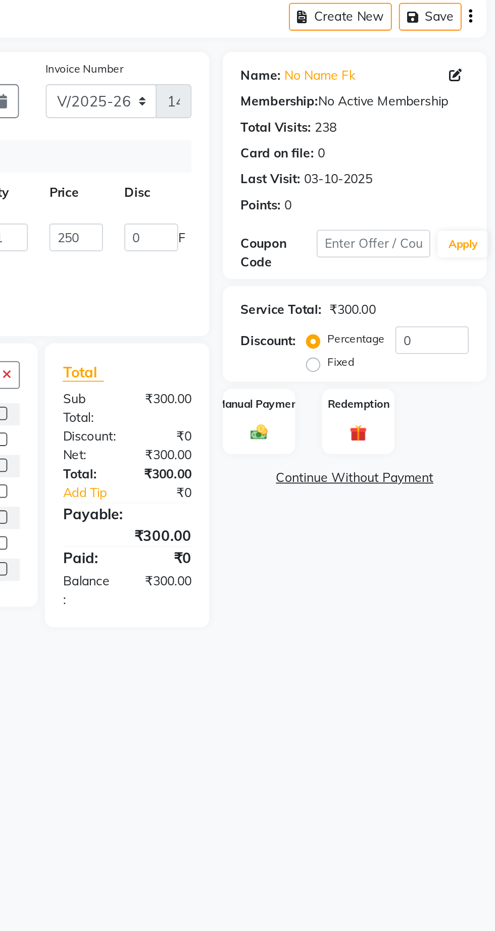
click at [371, 319] on div "Manual Payment" at bounding box center [361, 322] width 41 height 37
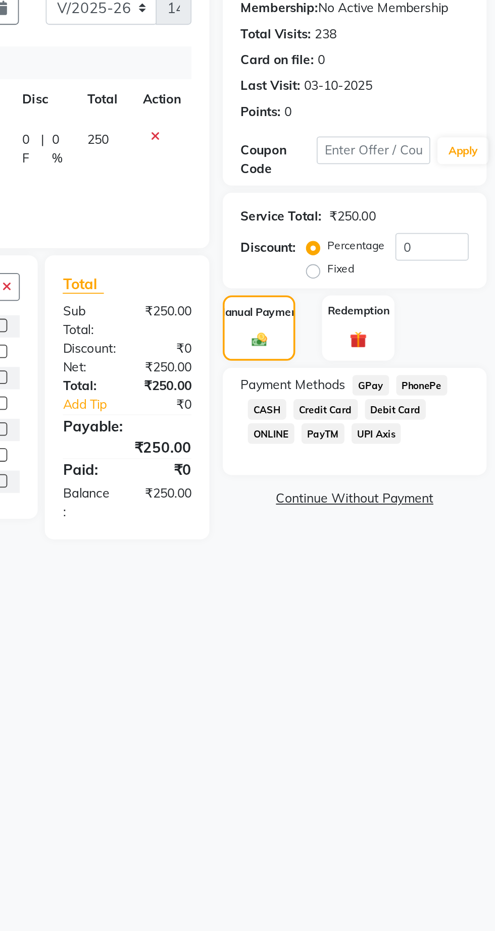
click at [427, 355] on span "GPay" at bounding box center [424, 355] width 21 height 12
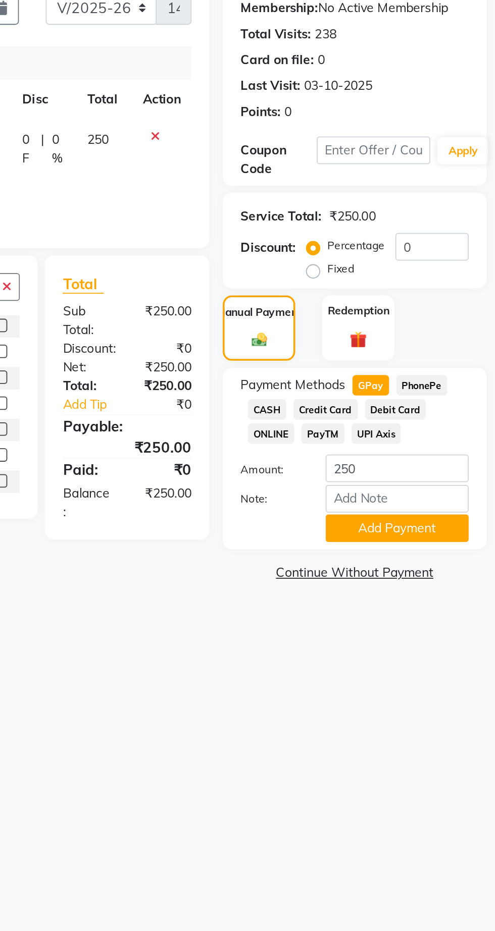
click at [429, 435] on button "Add Payment" at bounding box center [439, 436] width 81 height 16
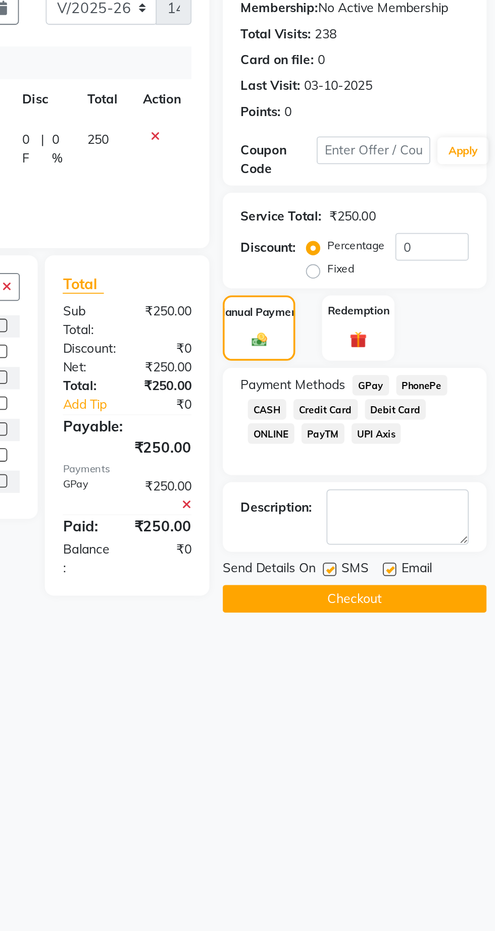
click at [418, 476] on button "Checkout" at bounding box center [415, 476] width 149 height 16
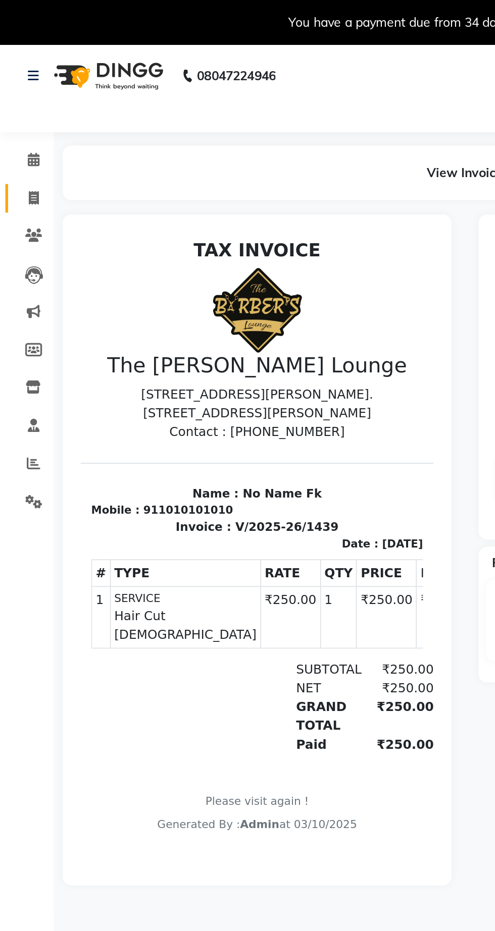
click at [20, 116] on span at bounding box center [19, 113] width 18 height 12
click at [25, 115] on span at bounding box center [19, 113] width 18 height 12
select select "service"
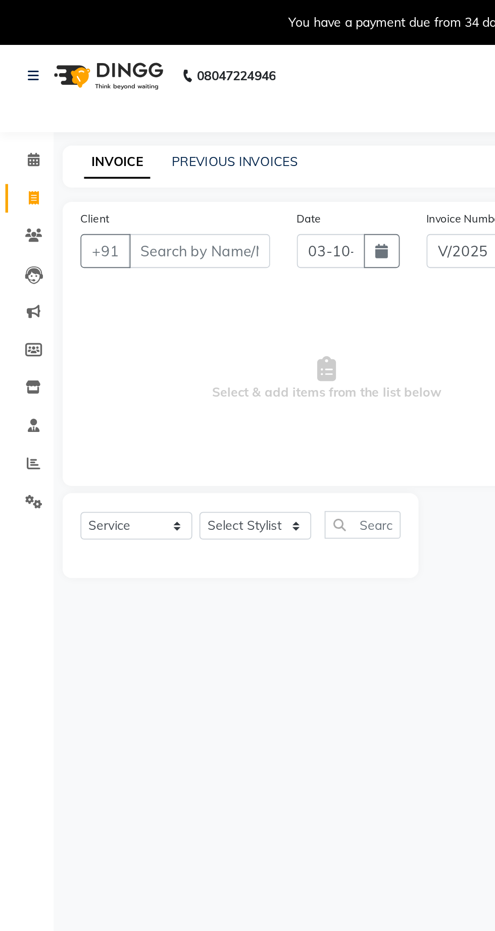
select select "7307"
type input "1440"
click at [21, 114] on icon at bounding box center [19, 112] width 6 height 8
click at [130, 371] on div "08047224946 Select Location × The [PERSON_NAME] Lounge, Powai English ENGLISH E…" at bounding box center [247, 490] width 495 height 931
select select "service"
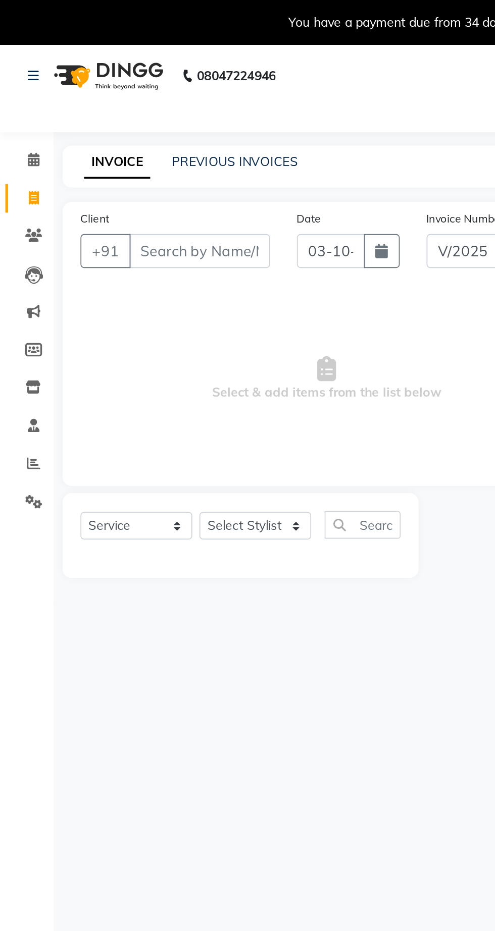
select select "7307"
type input "1440"
click at [144, 94] on link "PREVIOUS INVOICES" at bounding box center [132, 91] width 71 height 9
